Goal: Navigation & Orientation: Find specific page/section

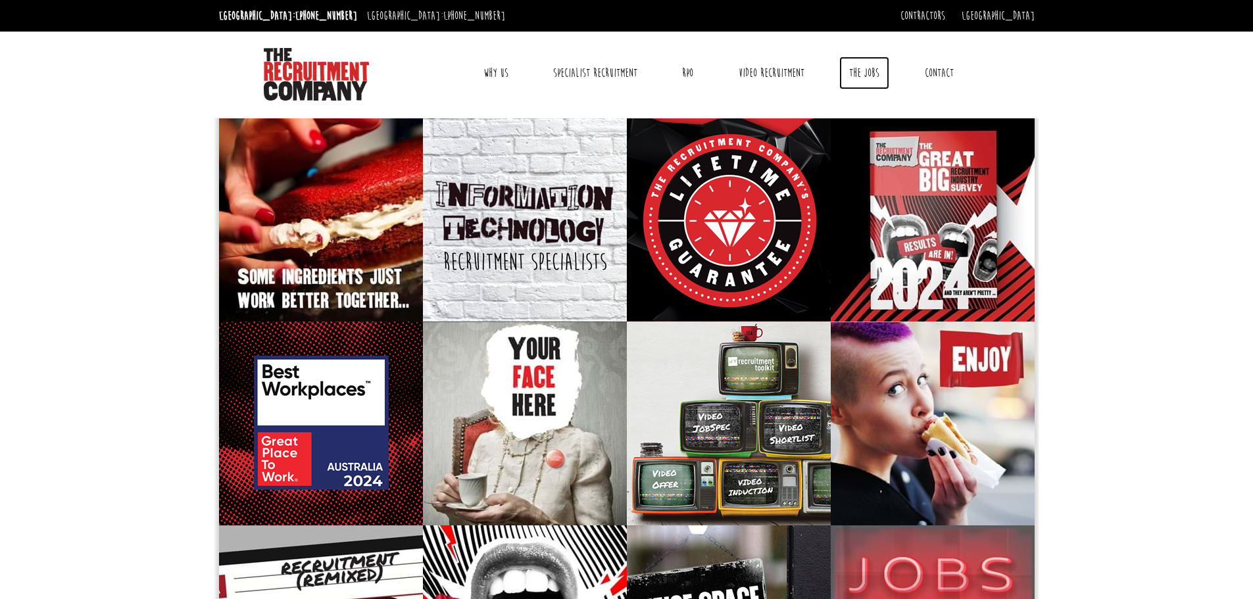
click at [858, 68] on link "The Jobs" at bounding box center [864, 73] width 50 height 33
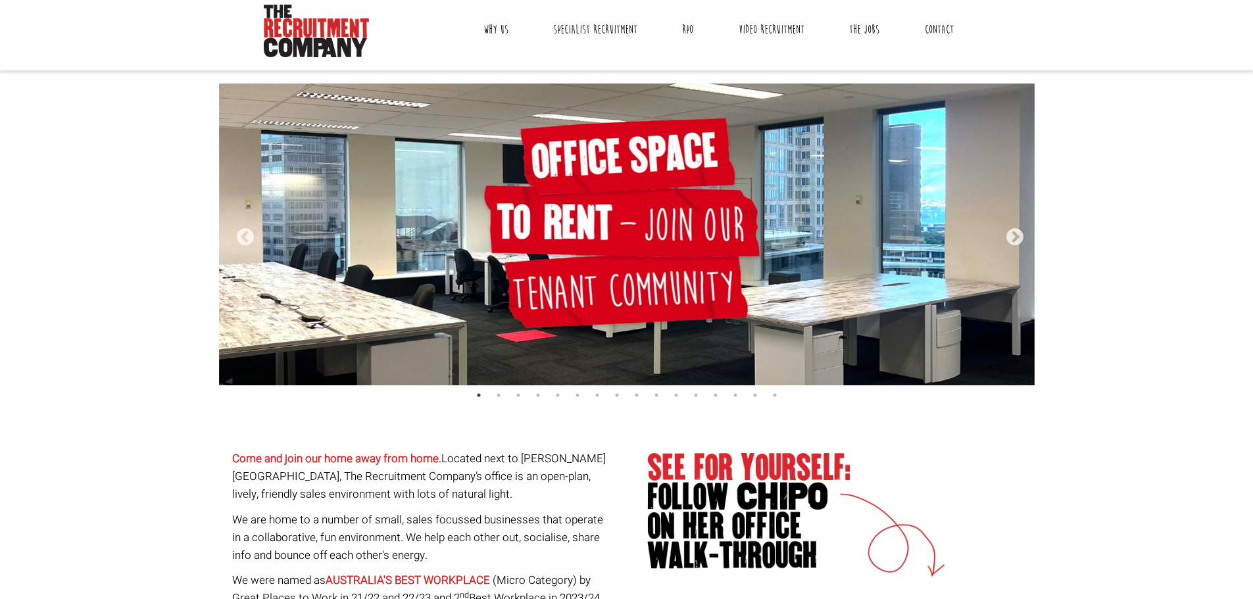
scroll to position [66, 0]
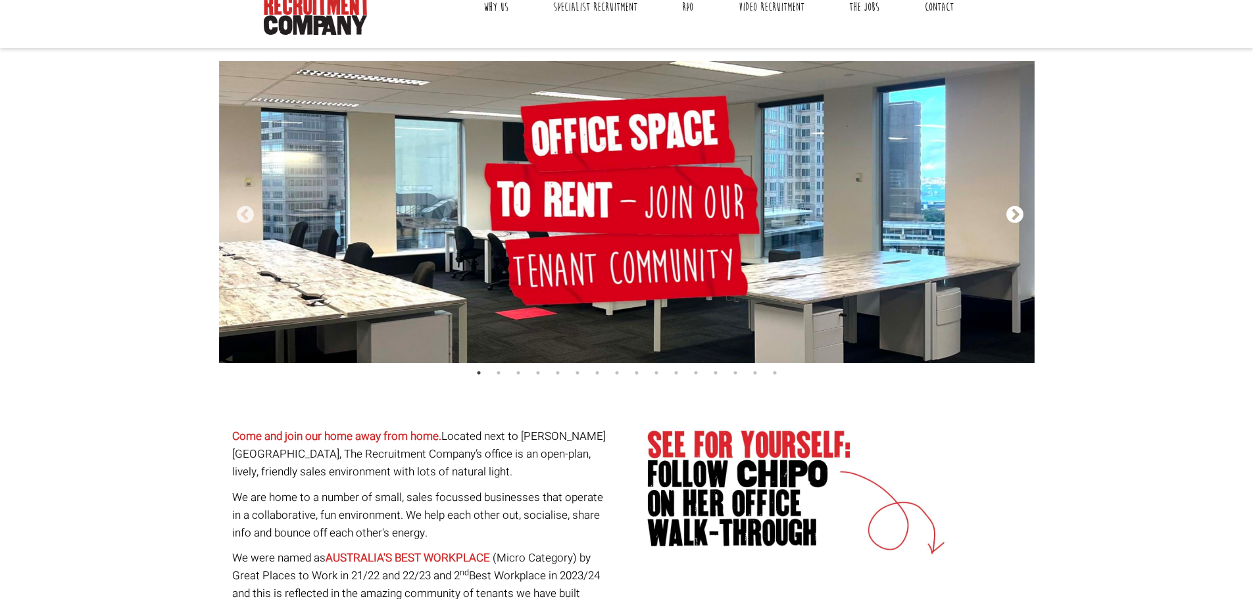
click at [1014, 210] on button "Next" at bounding box center [1011, 211] width 13 height 13
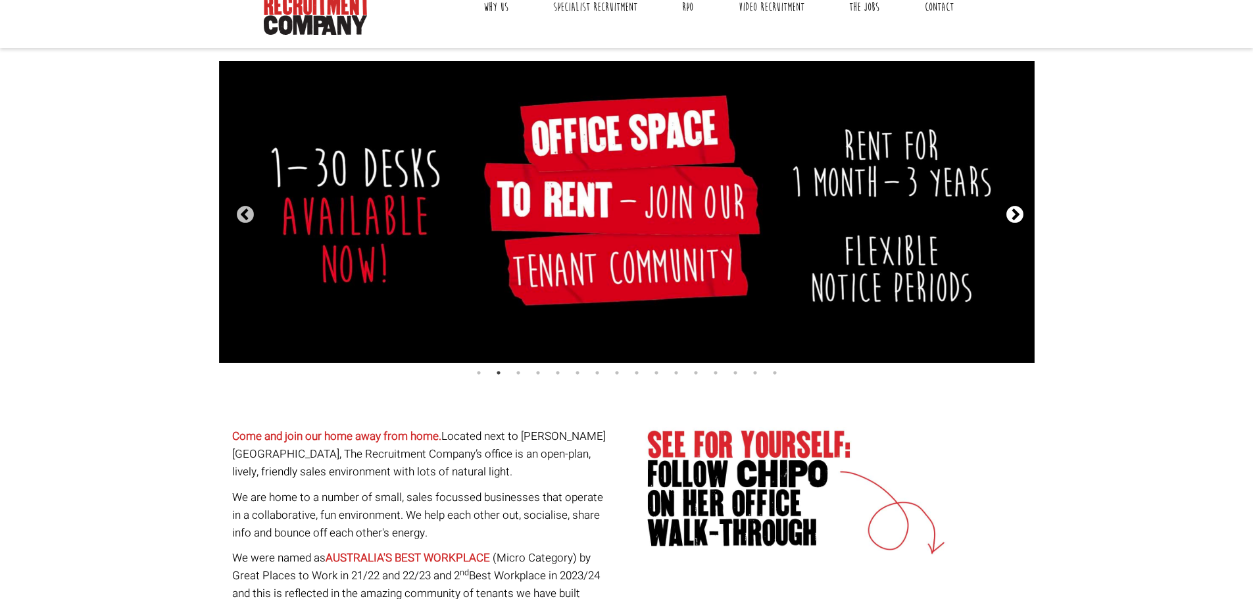
click at [1014, 210] on button "Next" at bounding box center [1011, 211] width 13 height 13
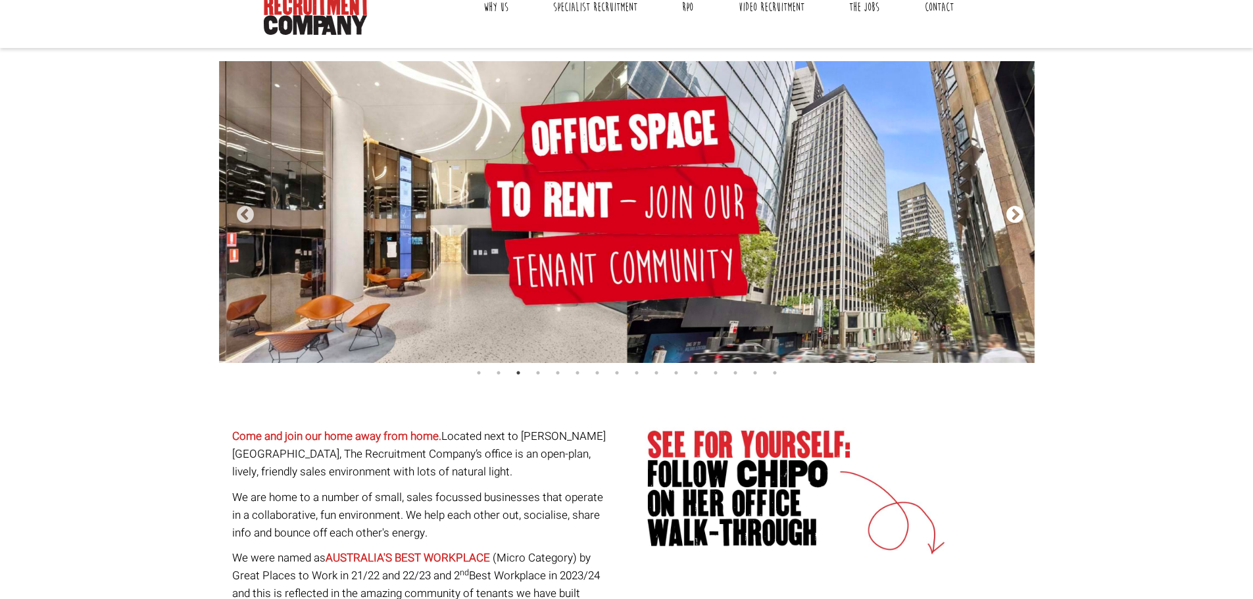
click at [1014, 210] on button "Next" at bounding box center [1011, 211] width 13 height 13
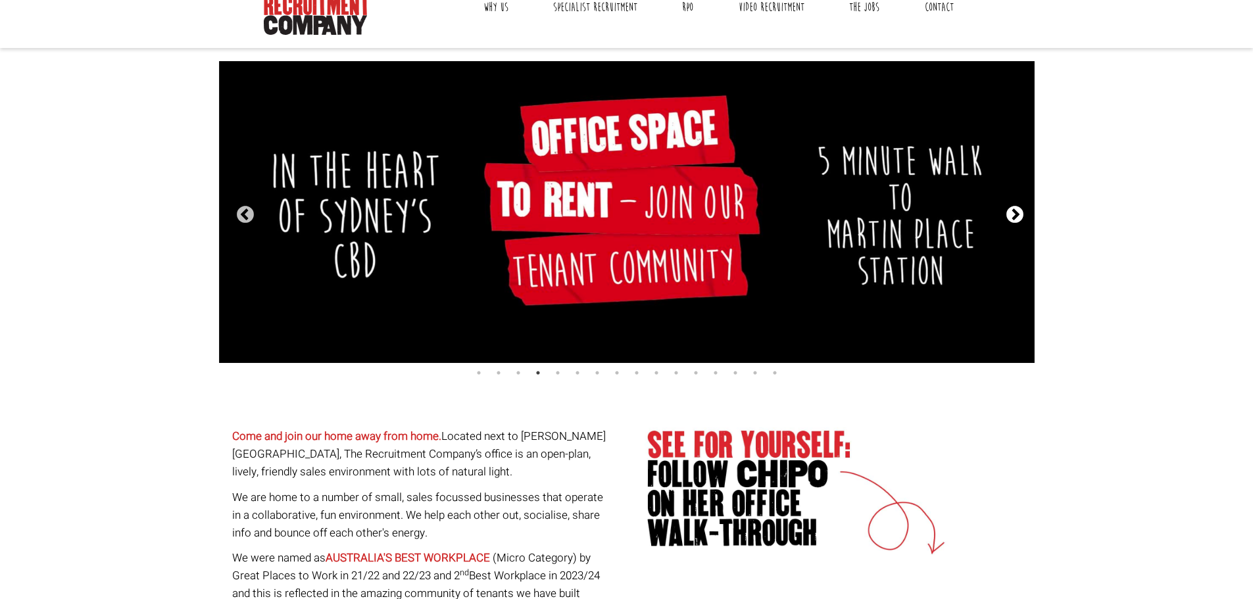
click at [1014, 210] on button "Next" at bounding box center [1011, 211] width 13 height 13
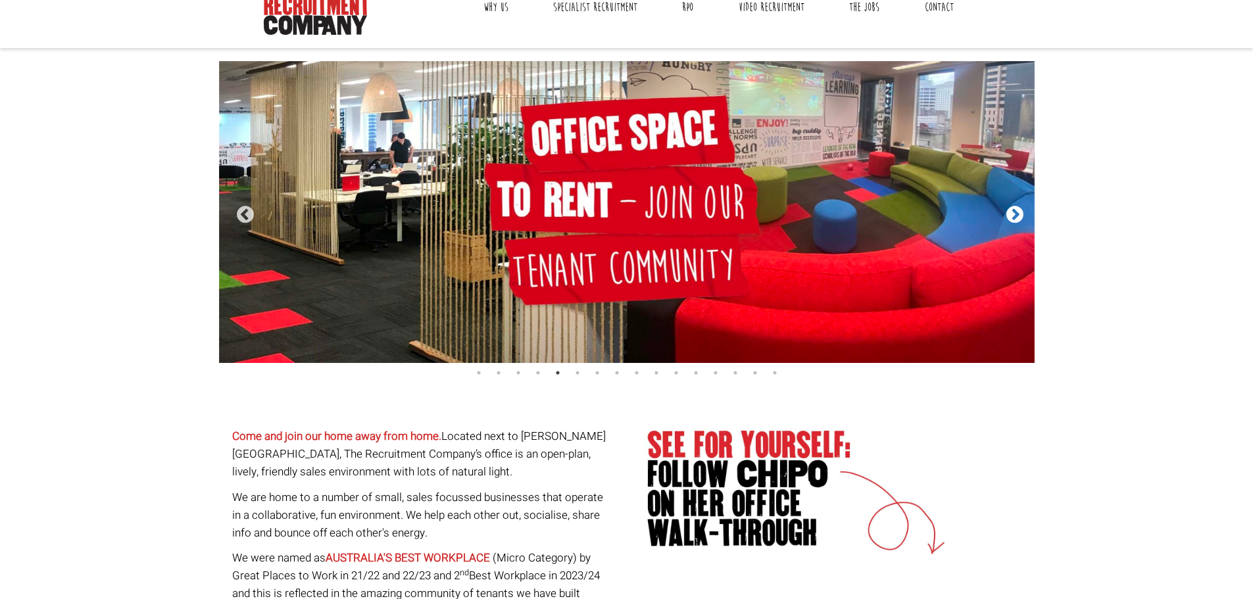
click at [1014, 210] on button "Next" at bounding box center [1011, 211] width 13 height 13
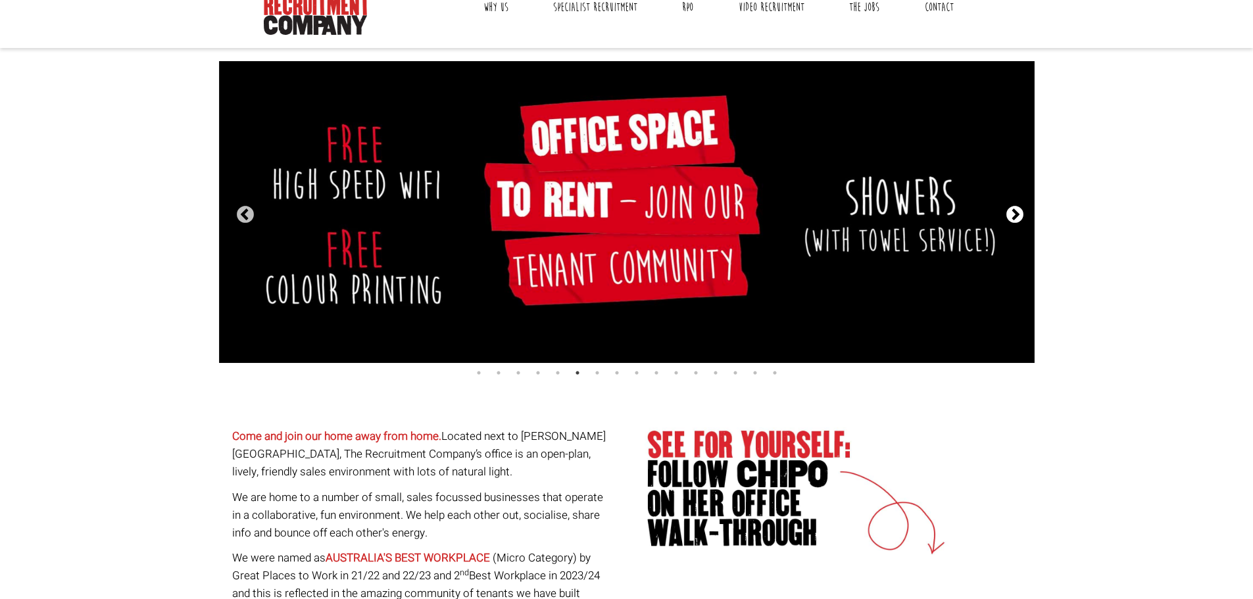
click at [1014, 210] on button "Next" at bounding box center [1011, 211] width 13 height 13
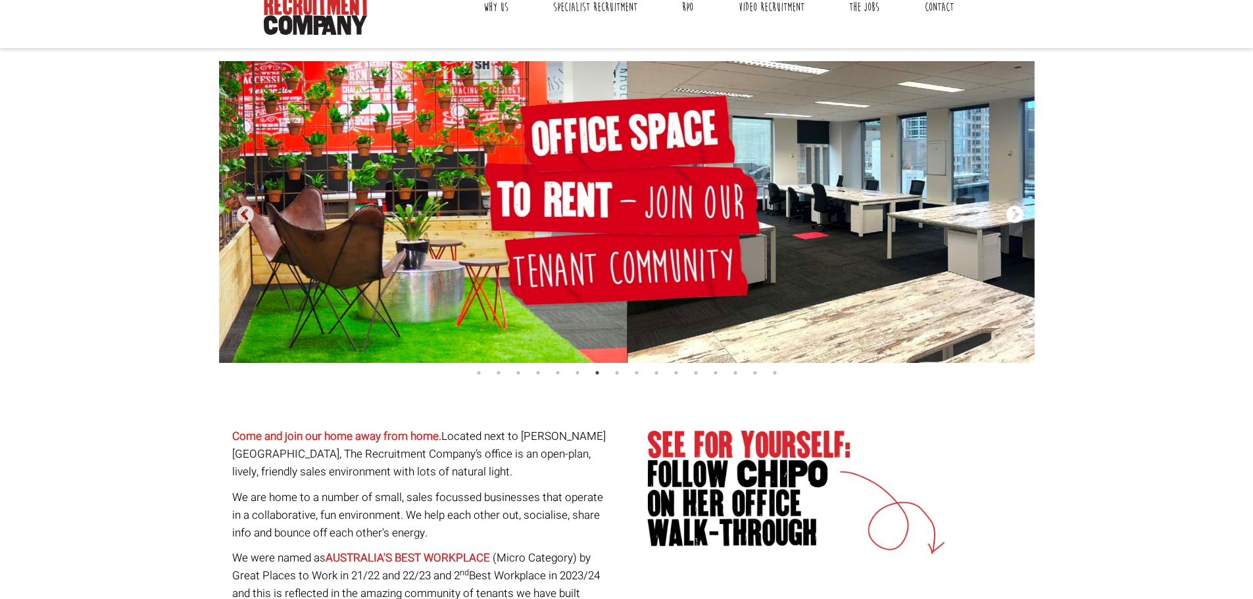
click at [1014, 210] on button "Next" at bounding box center [1011, 211] width 13 height 13
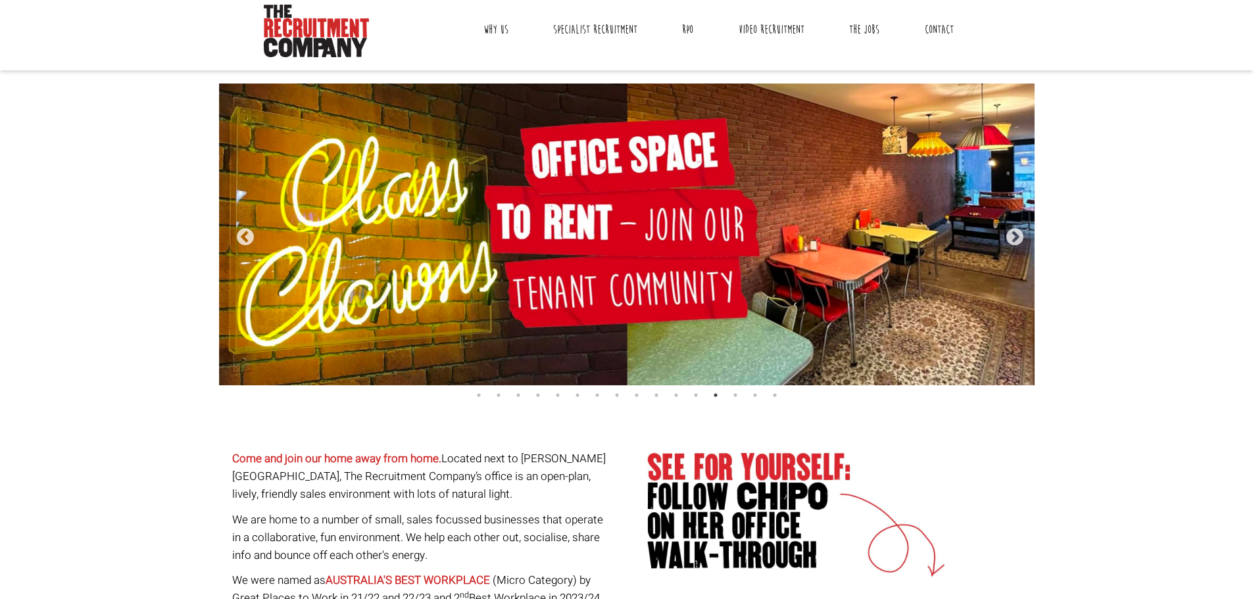
scroll to position [0, 0]
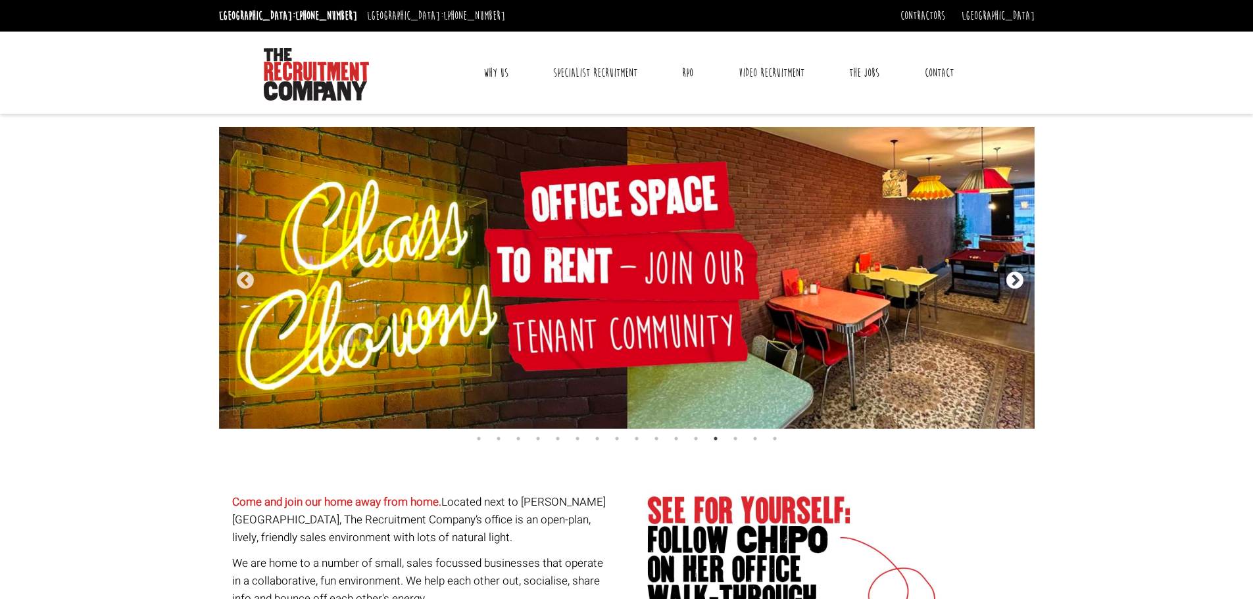
click at [1016, 278] on button "Next" at bounding box center [1011, 277] width 13 height 13
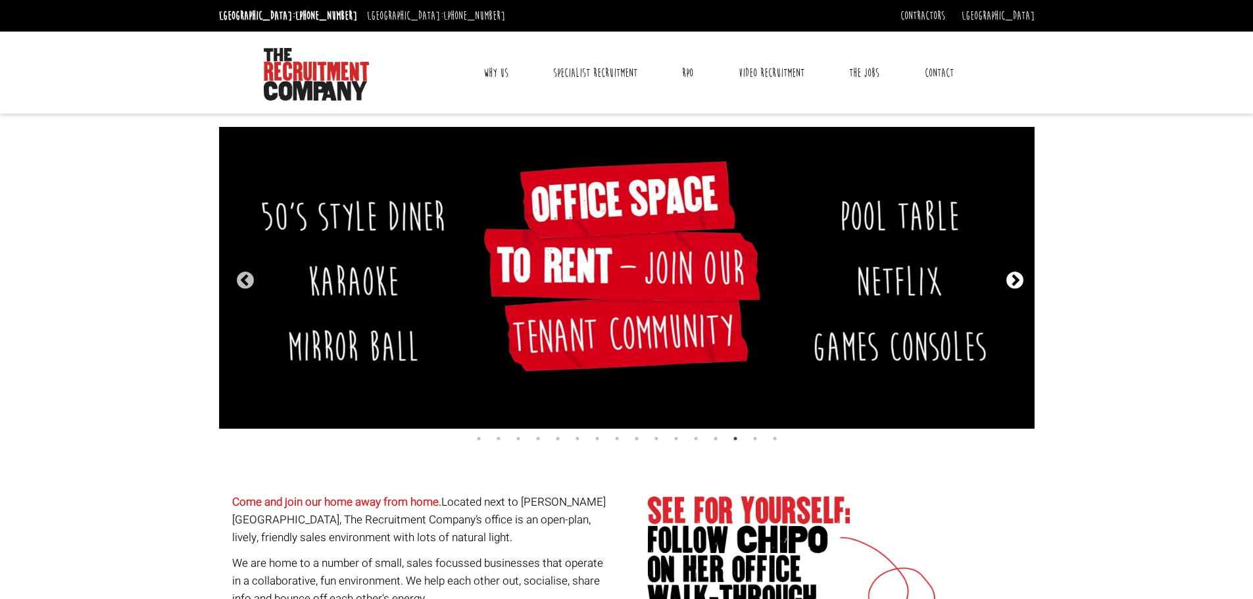
click at [1016, 278] on button "Next" at bounding box center [1011, 277] width 13 height 13
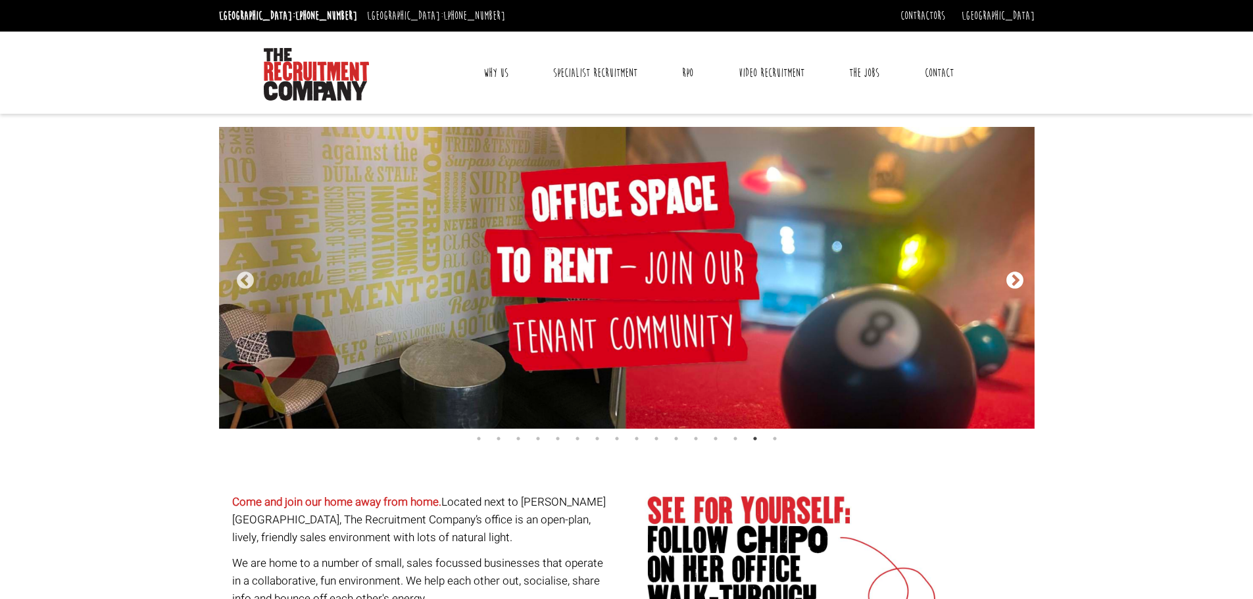
click at [1016, 278] on button "Next" at bounding box center [1011, 277] width 13 height 13
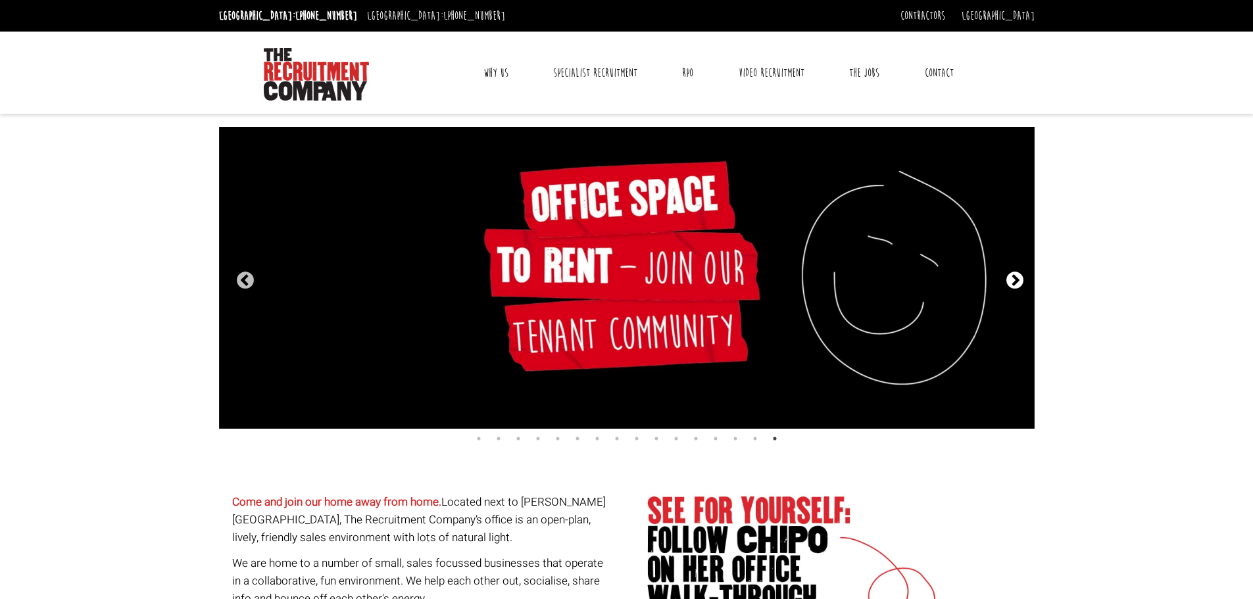
click at [1016, 278] on button "Next" at bounding box center [1011, 277] width 13 height 13
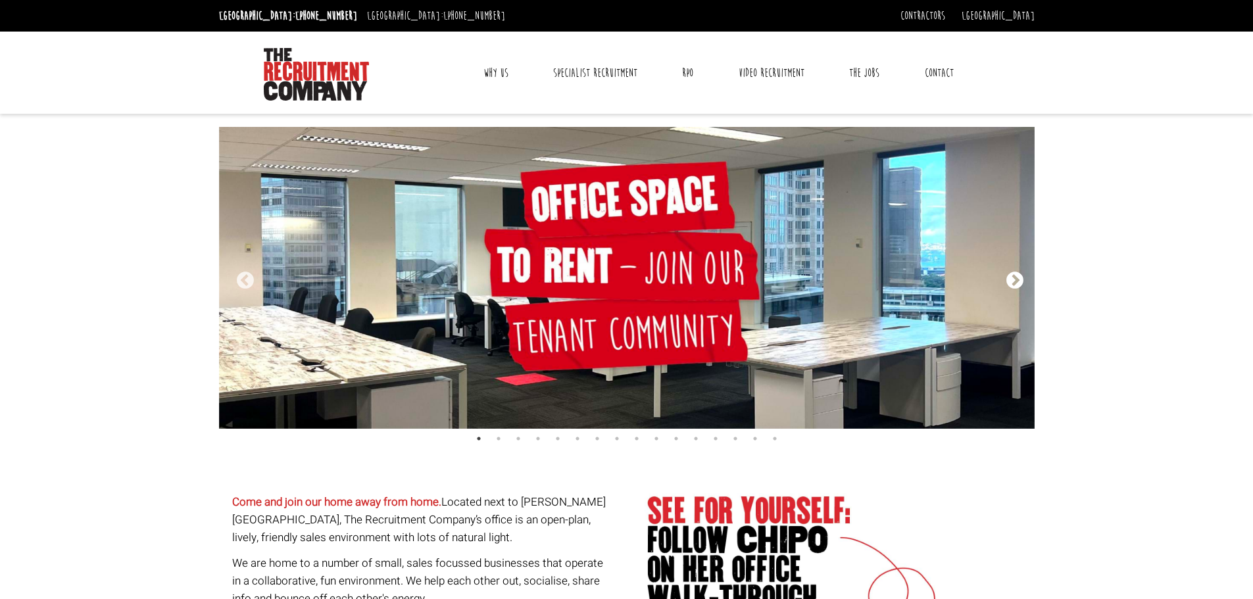
click at [1016, 278] on button "Next" at bounding box center [1011, 277] width 13 height 13
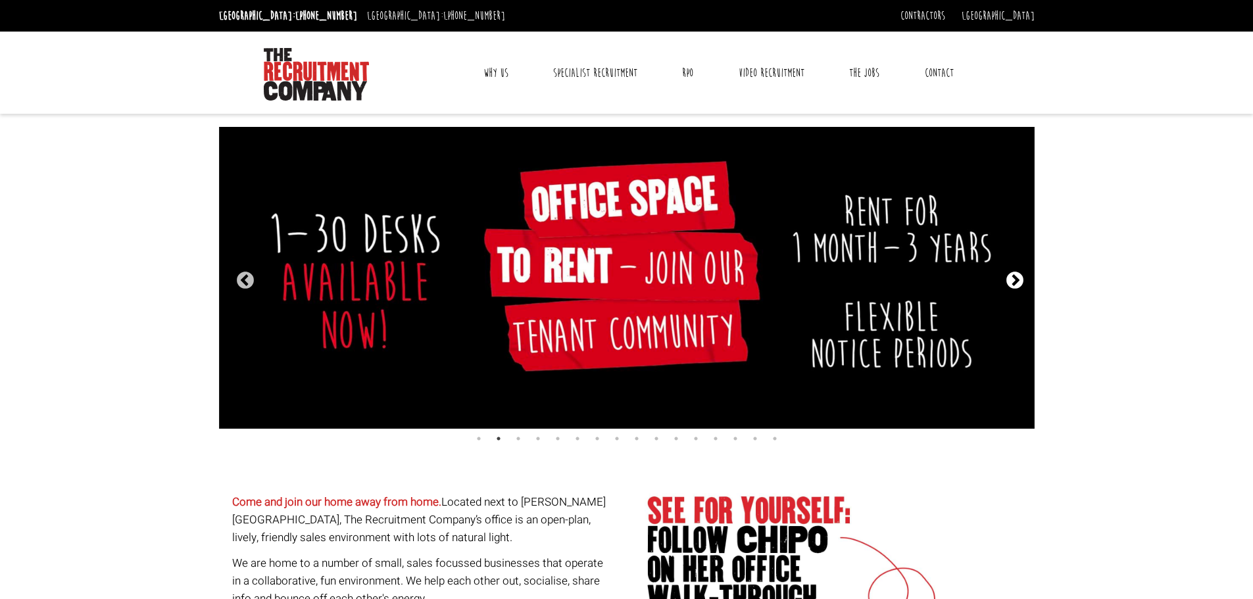
click at [1016, 278] on button "Next" at bounding box center [1011, 277] width 13 height 13
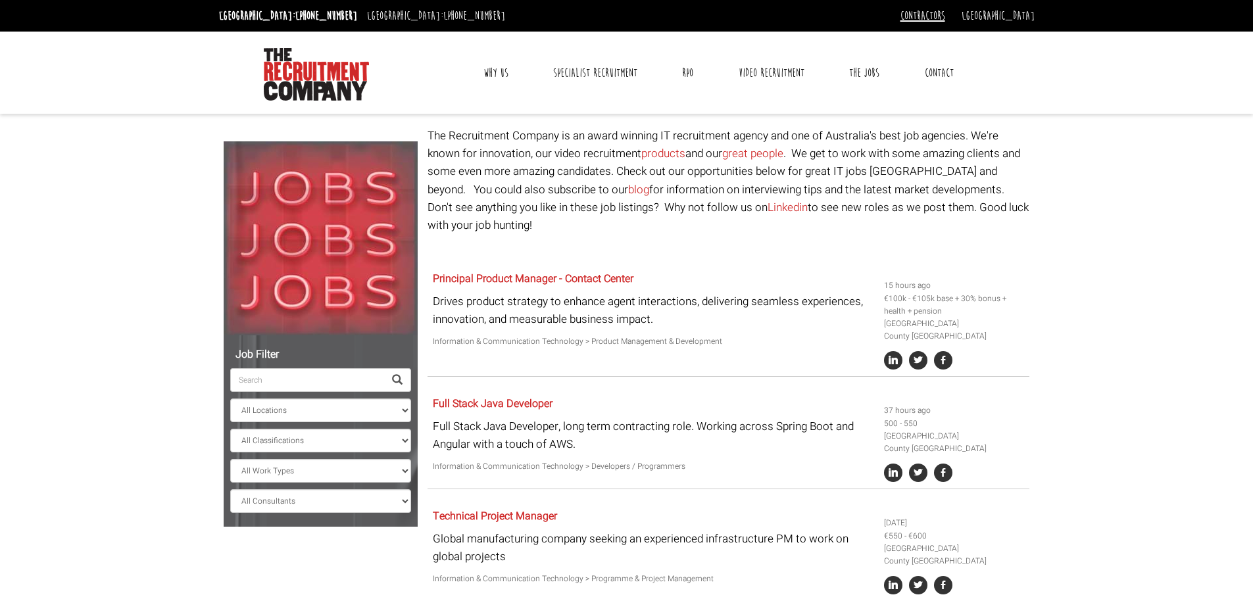
click at [945, 16] on link "Contractors" at bounding box center [922, 16] width 45 height 14
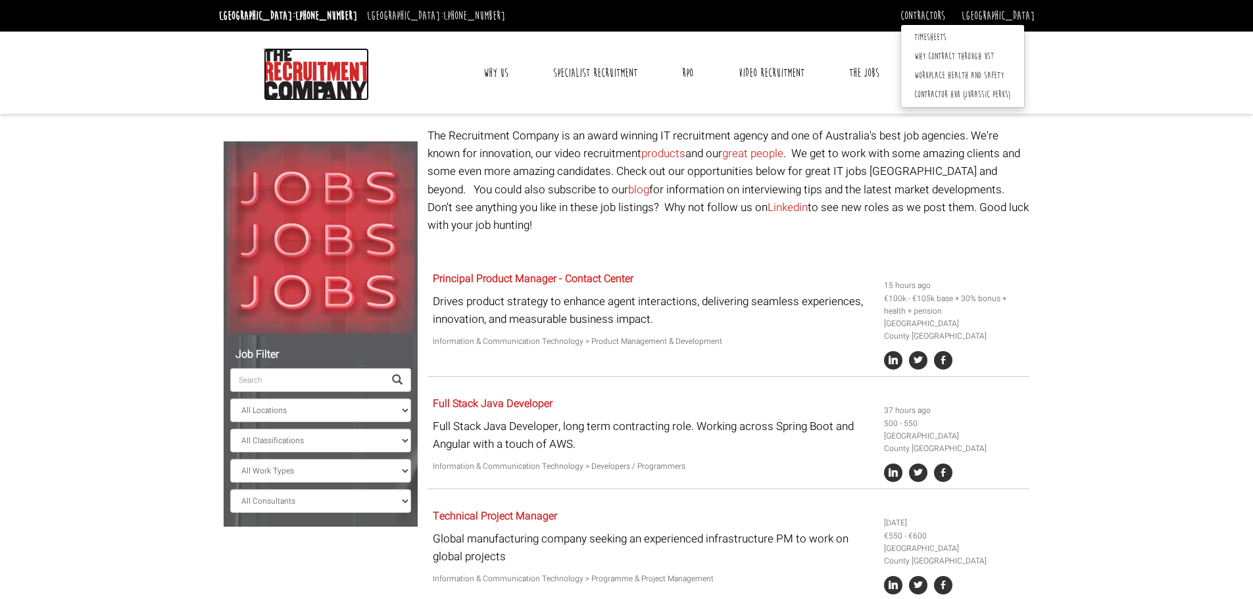
click at [323, 86] on img at bounding box center [316, 74] width 105 height 53
